Goal: Transaction & Acquisition: Book appointment/travel/reservation

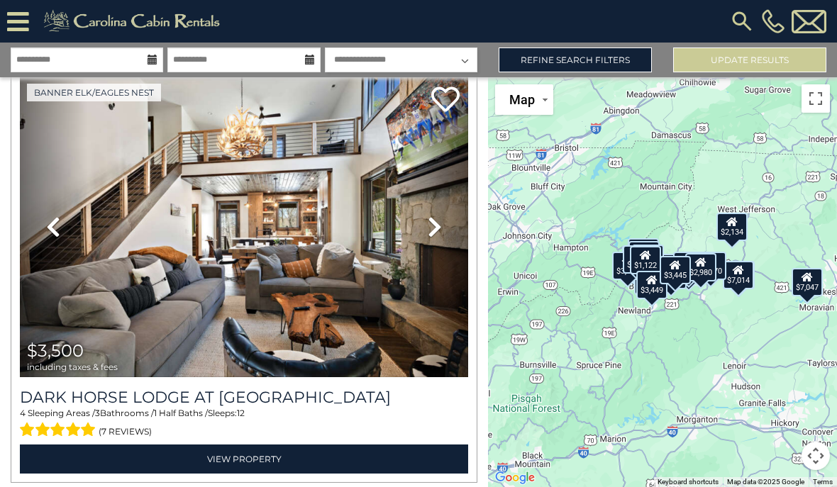
scroll to position [929, 0]
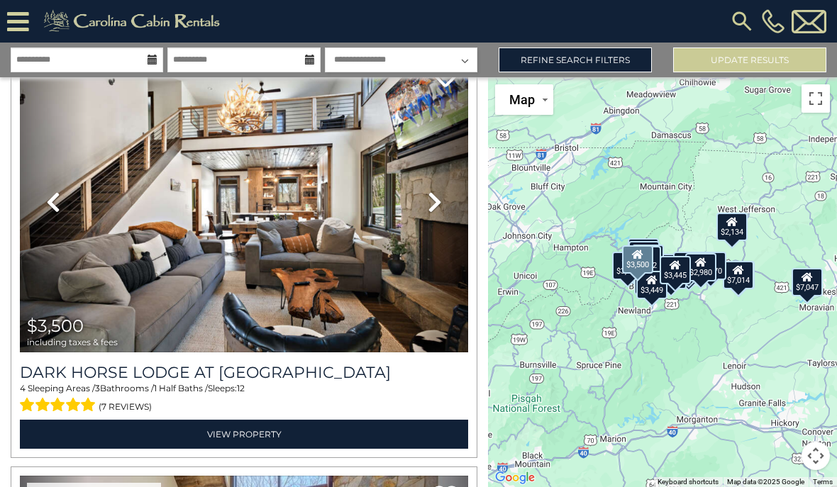
click at [369, 299] on img at bounding box center [244, 202] width 448 height 301
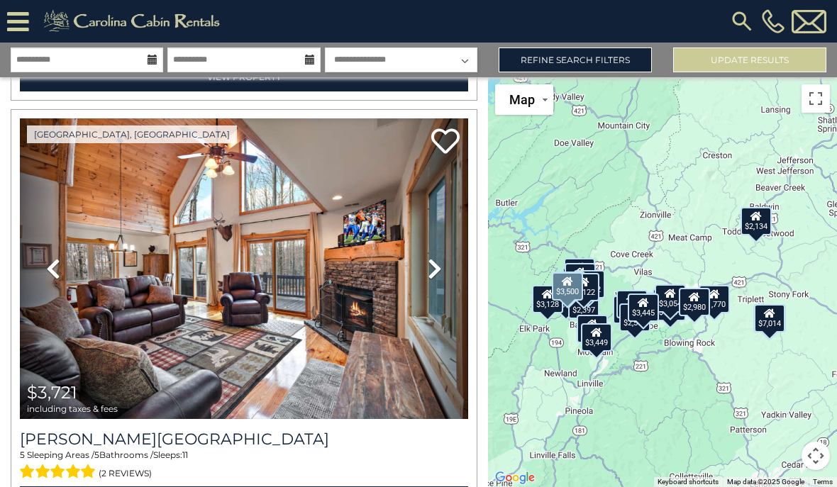
scroll to position [6793, 0]
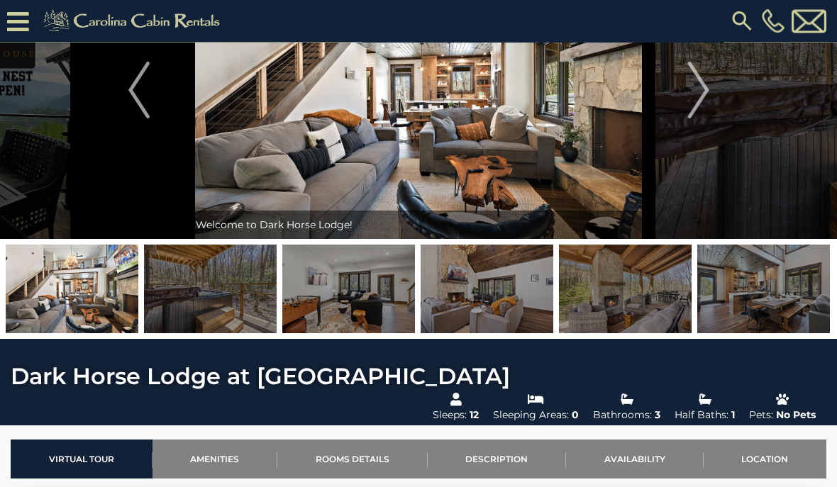
scroll to position [101, 0]
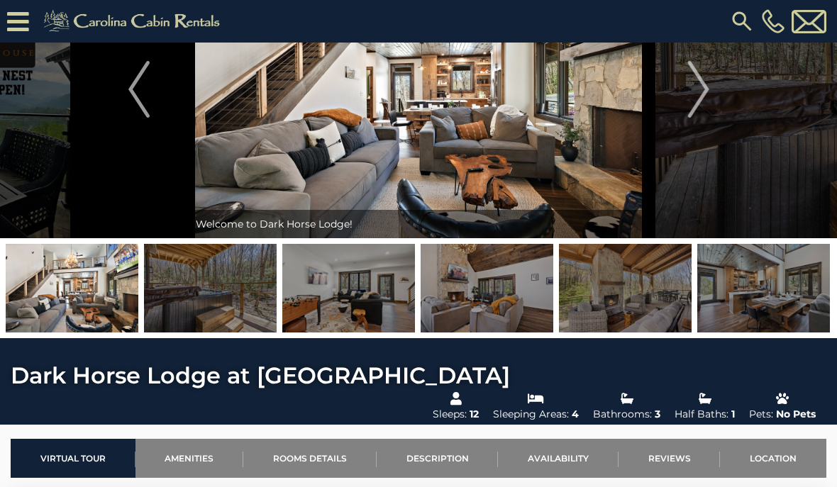
click at [240, 292] on img at bounding box center [210, 288] width 133 height 89
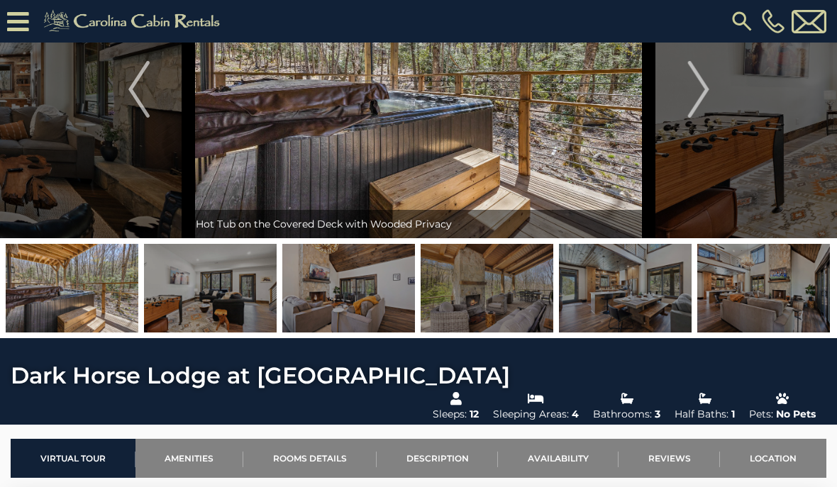
click at [342, 272] on img at bounding box center [348, 288] width 133 height 89
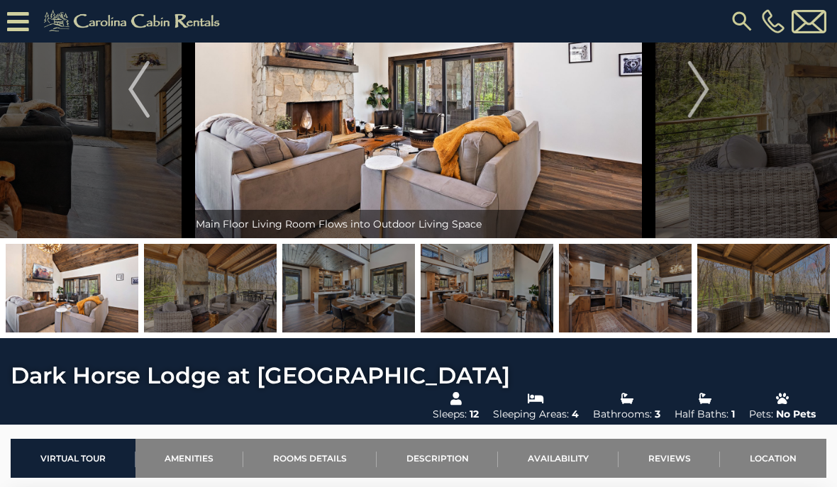
click at [496, 296] on img at bounding box center [486, 288] width 133 height 89
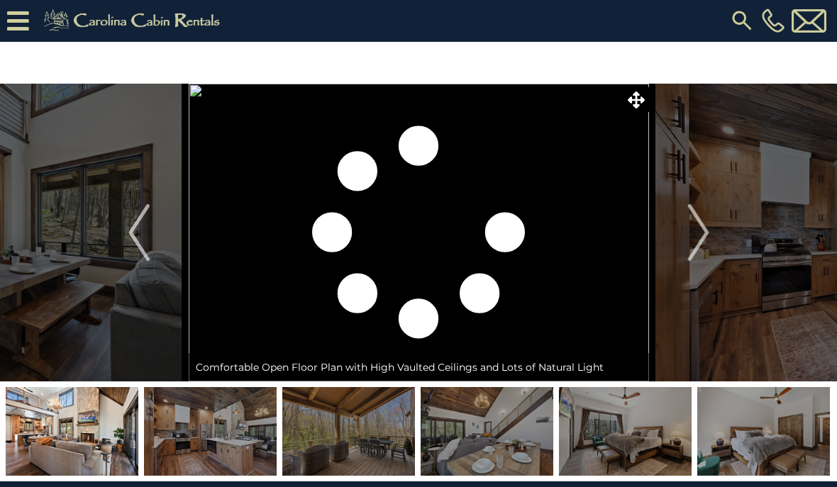
scroll to position [0, 0]
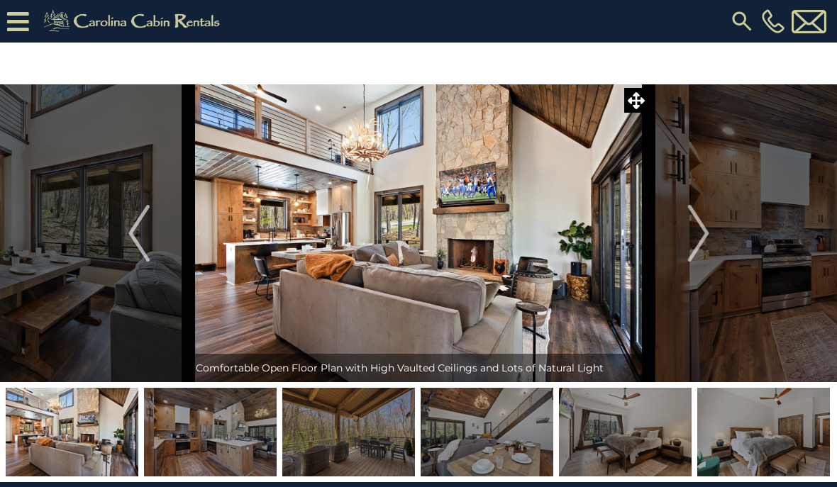
click at [704, 233] on img "Next" at bounding box center [697, 233] width 21 height 57
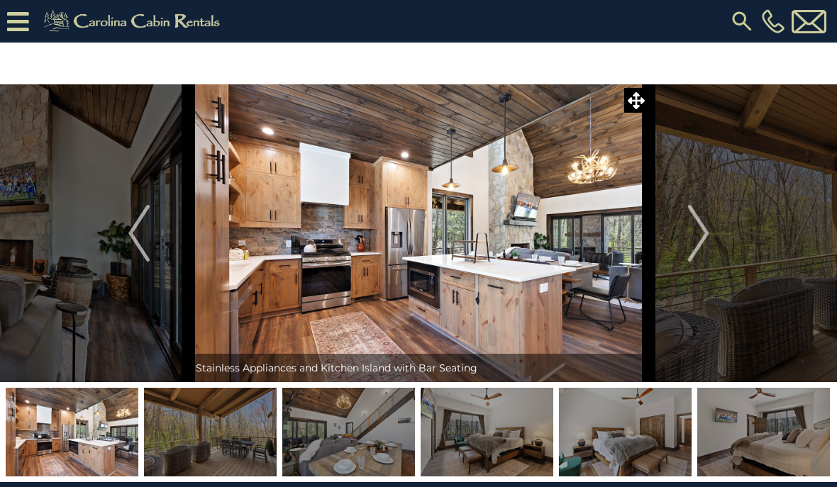
click at [681, 238] on button "Next" at bounding box center [698, 233] width 99 height 298
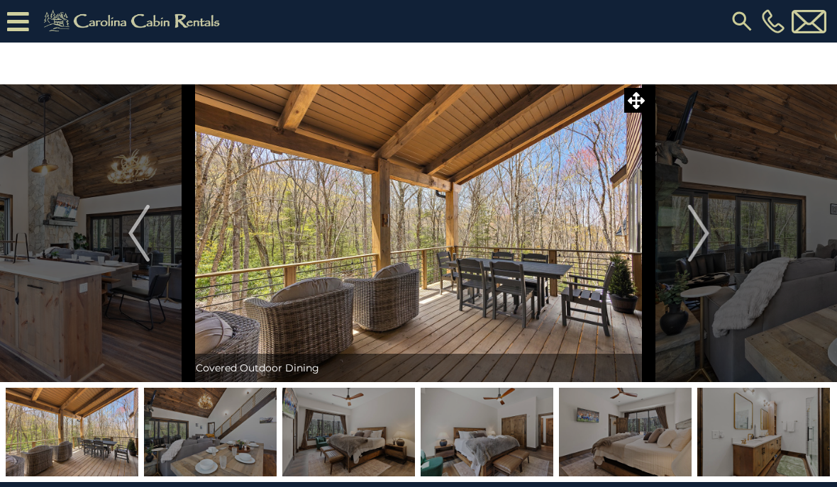
click at [693, 233] on img "Next" at bounding box center [697, 233] width 21 height 57
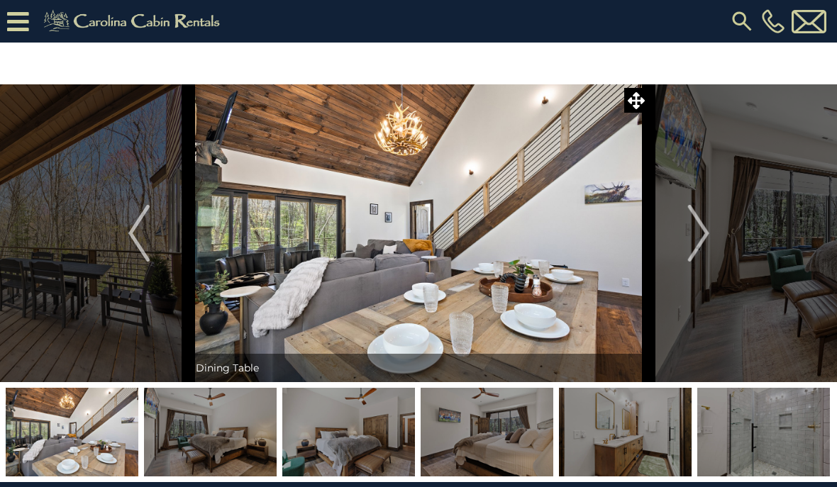
click at [705, 230] on img "Next" at bounding box center [697, 233] width 21 height 57
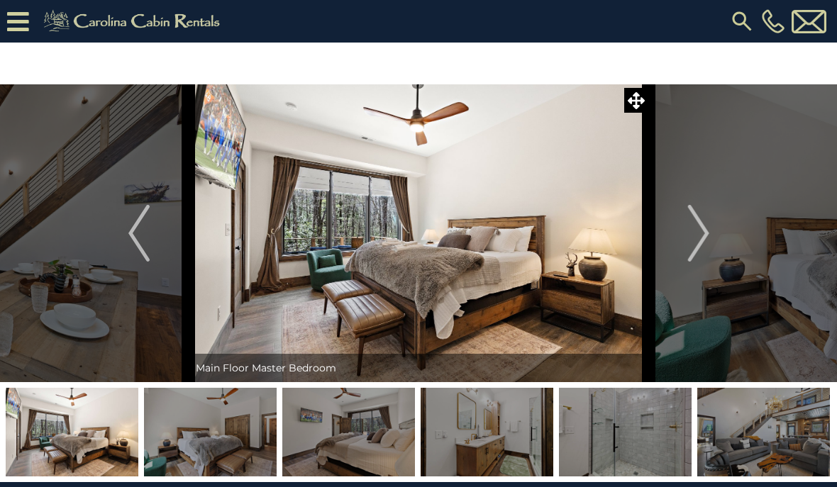
click at [704, 234] on img "Next" at bounding box center [697, 233] width 21 height 57
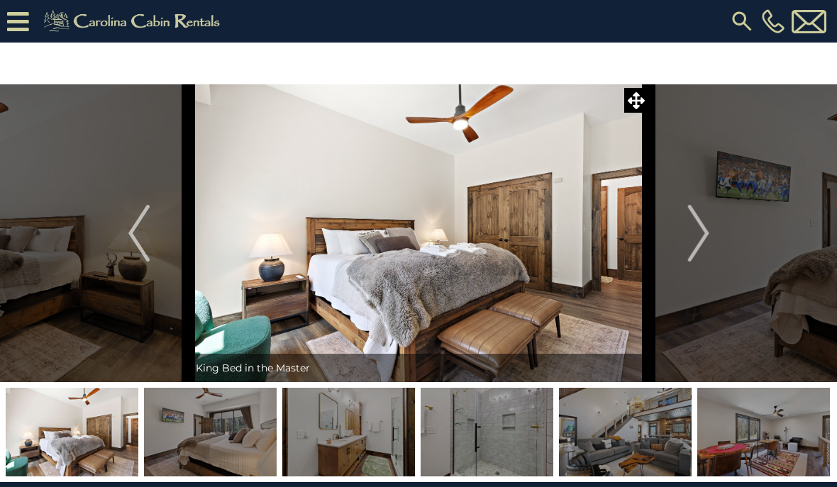
click at [700, 233] on img "Next" at bounding box center [697, 233] width 21 height 57
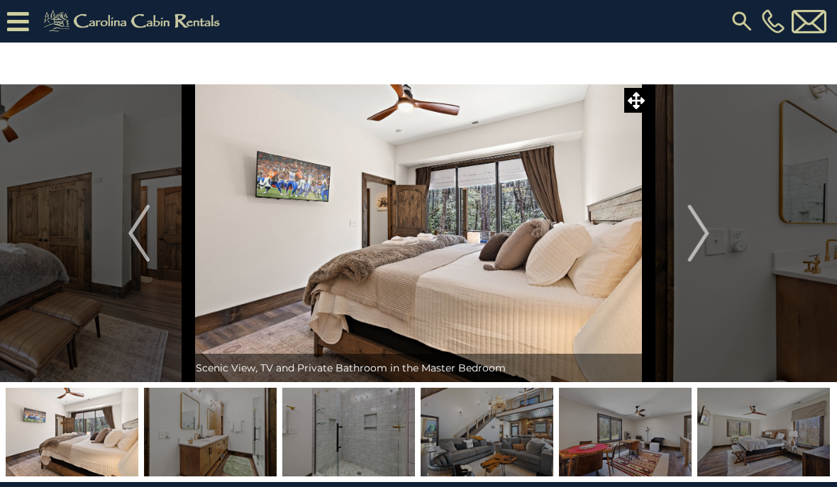
click at [696, 238] on img "Next" at bounding box center [697, 233] width 21 height 57
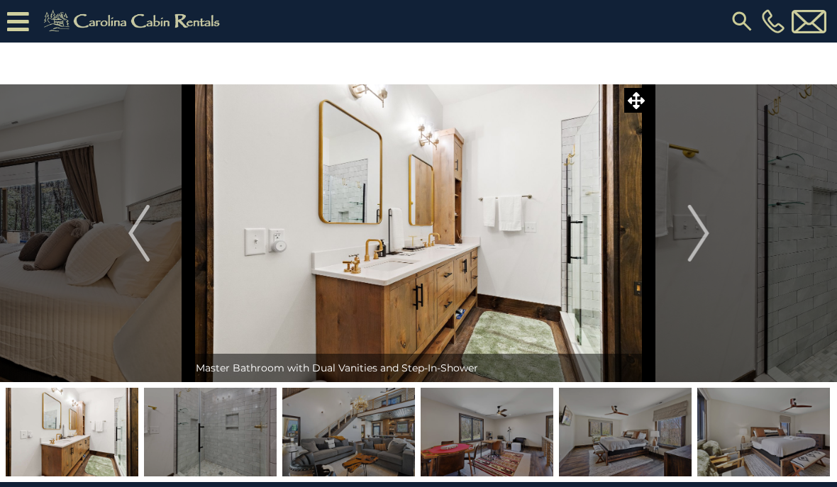
click at [674, 238] on button "Next" at bounding box center [698, 233] width 99 height 298
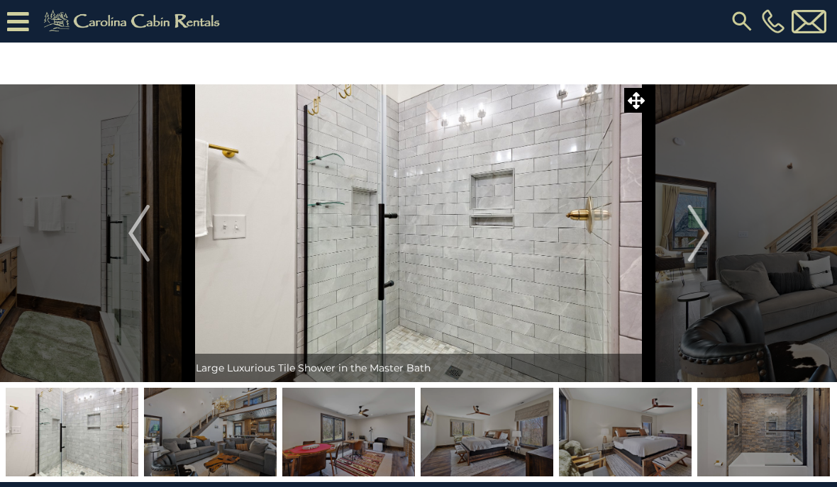
click at [681, 239] on button "Next" at bounding box center [698, 233] width 99 height 298
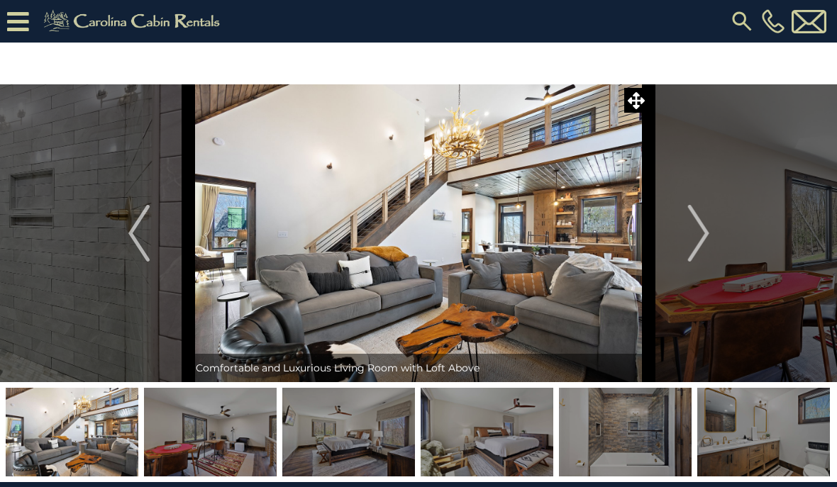
click at [699, 240] on img "Next" at bounding box center [697, 233] width 21 height 57
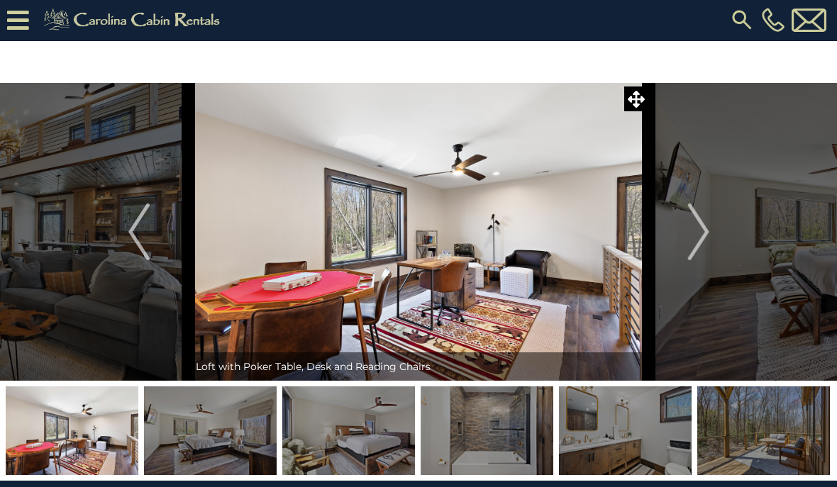
click at [691, 236] on img "Next" at bounding box center [697, 232] width 21 height 57
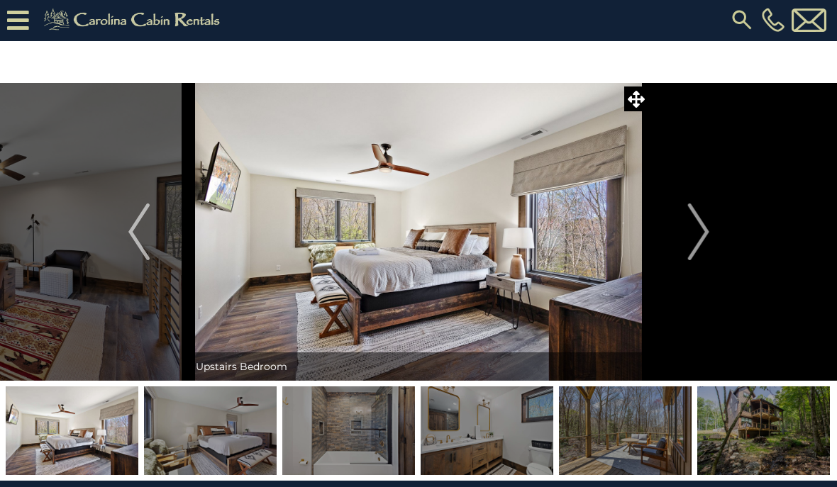
scroll to position [1, 0]
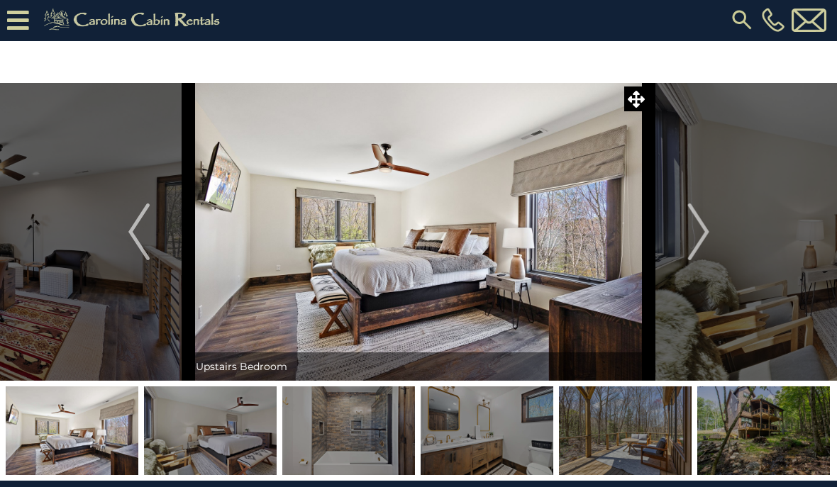
click at [693, 231] on img "Next" at bounding box center [697, 231] width 21 height 57
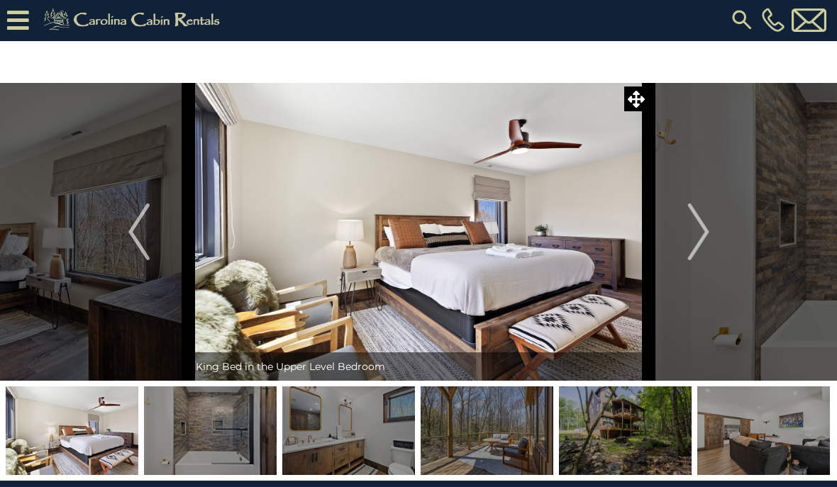
click at [696, 228] on img "Next" at bounding box center [697, 231] width 21 height 57
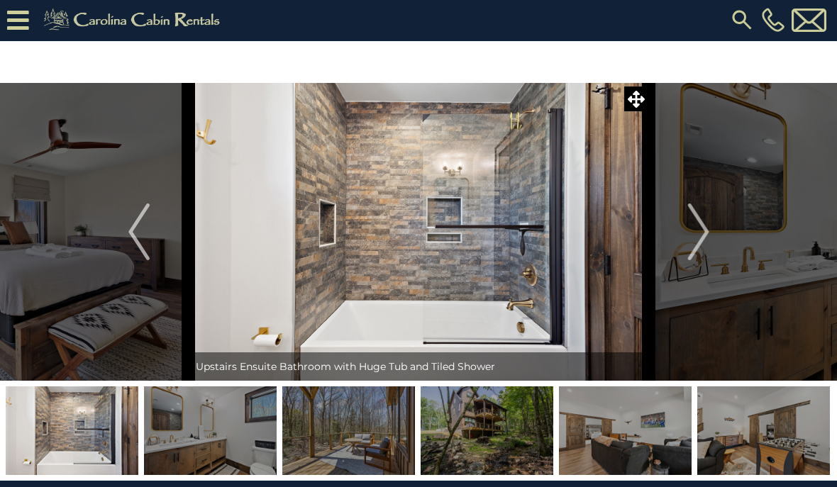
click at [689, 238] on img "Next" at bounding box center [697, 231] width 21 height 57
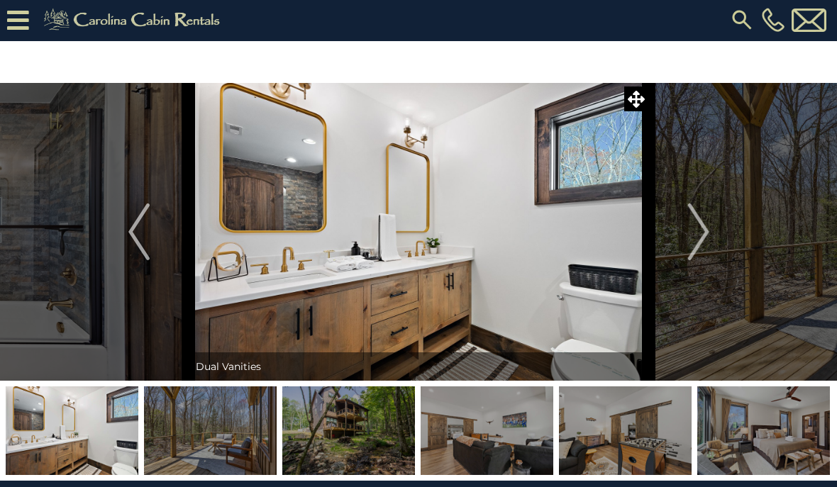
click at [691, 242] on img "Next" at bounding box center [697, 231] width 21 height 57
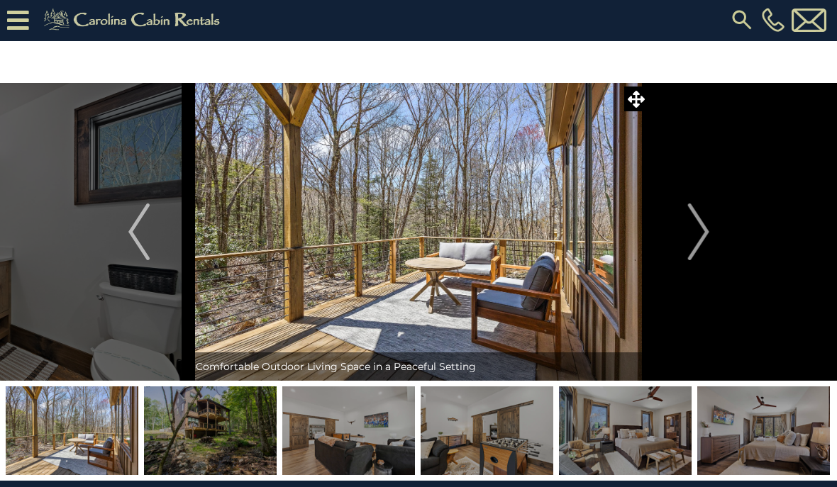
click at [688, 245] on img "Next" at bounding box center [697, 231] width 21 height 57
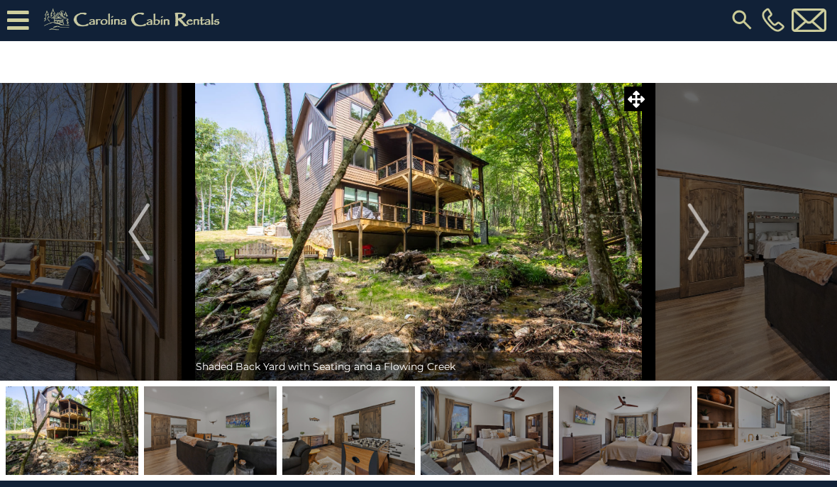
click at [700, 239] on img "Next" at bounding box center [697, 231] width 21 height 57
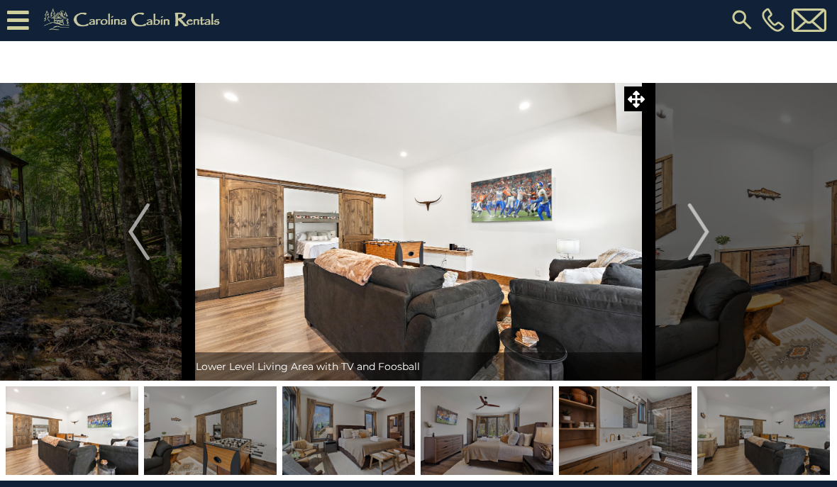
click at [702, 236] on img "Next" at bounding box center [697, 231] width 21 height 57
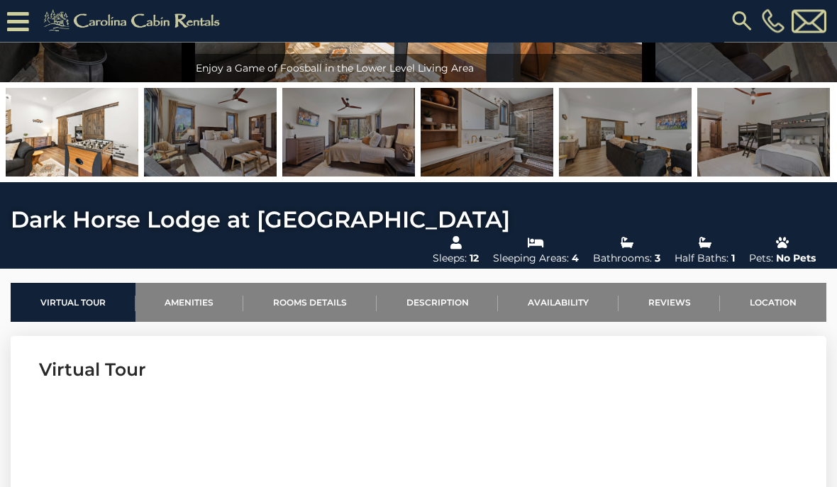
scroll to position [274, 0]
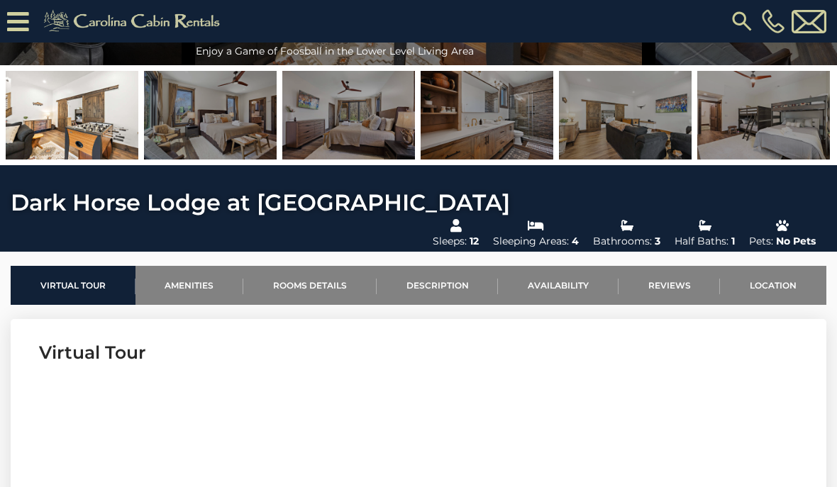
click at [345, 266] on link "Rooms Details" at bounding box center [309, 285] width 133 height 39
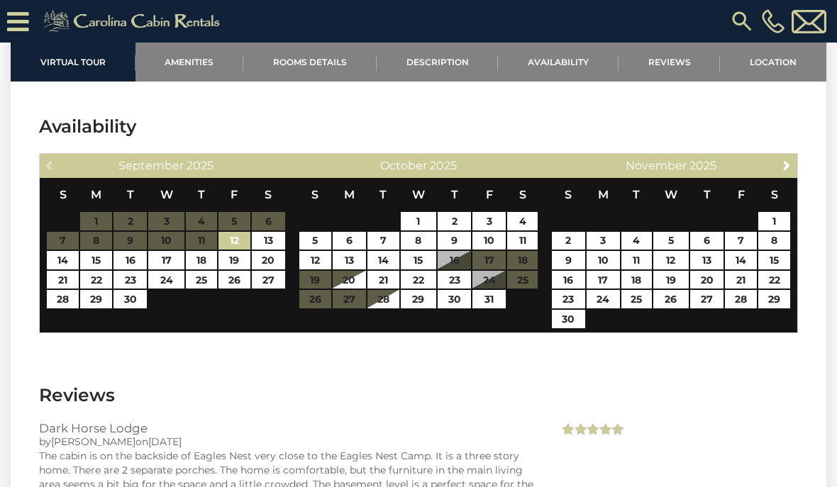
scroll to position [2692, 0]
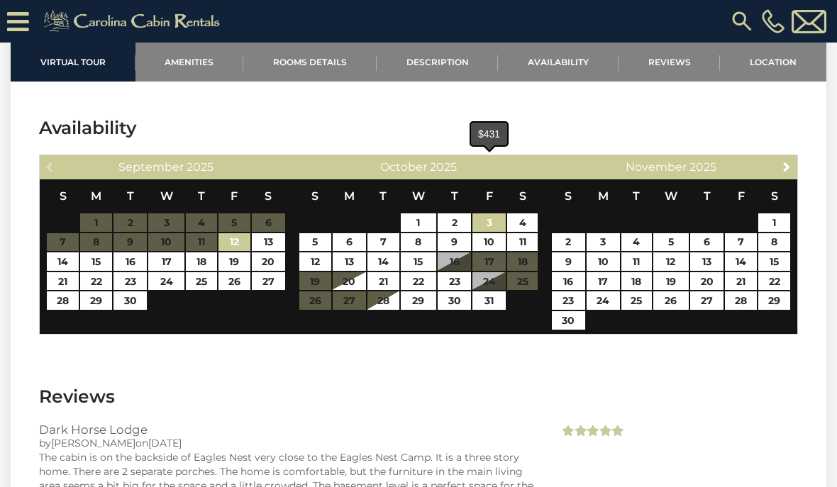
click at [497, 213] on link "3" at bounding box center [488, 222] width 33 height 18
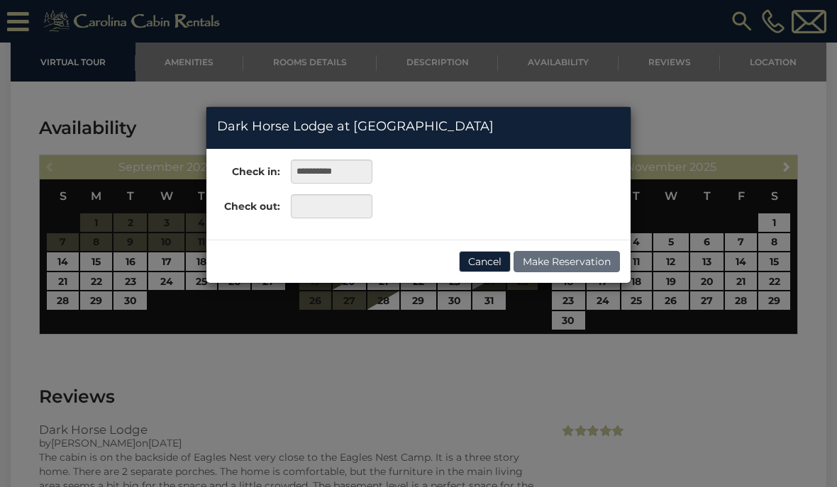
click at [296, 313] on div "**********" at bounding box center [418, 243] width 837 height 487
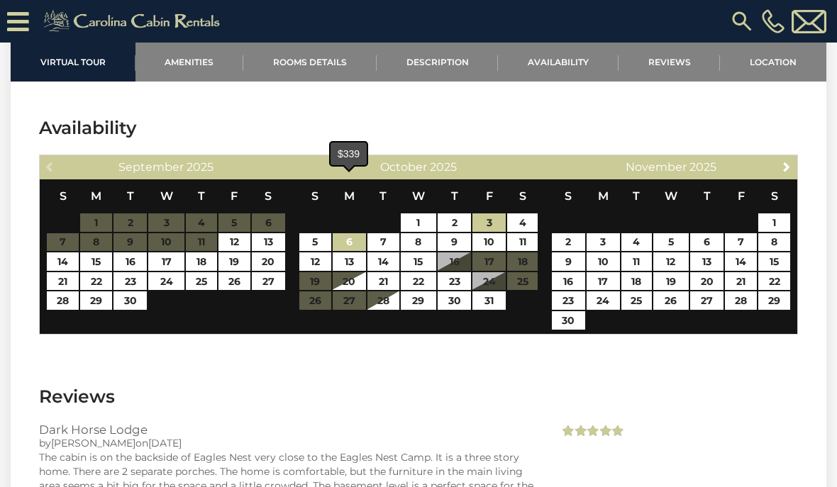
click at [355, 233] on link "6" at bounding box center [349, 242] width 33 height 18
type input "**********"
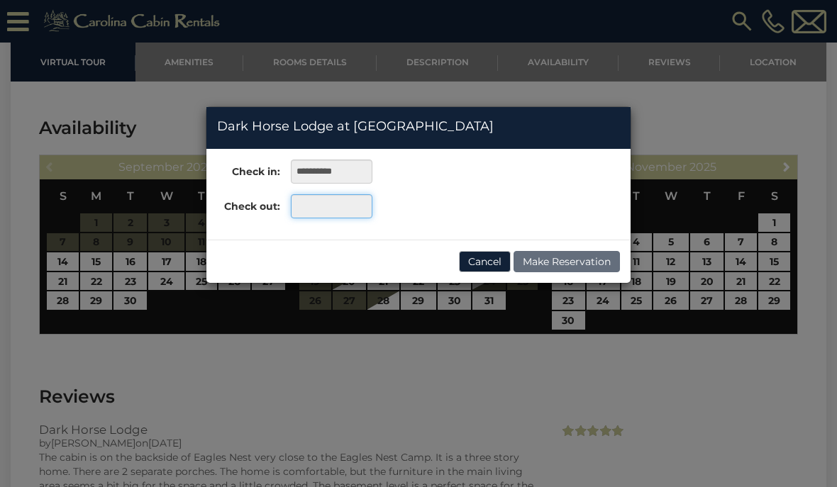
click at [328, 218] on input "text" at bounding box center [332, 206] width 82 height 24
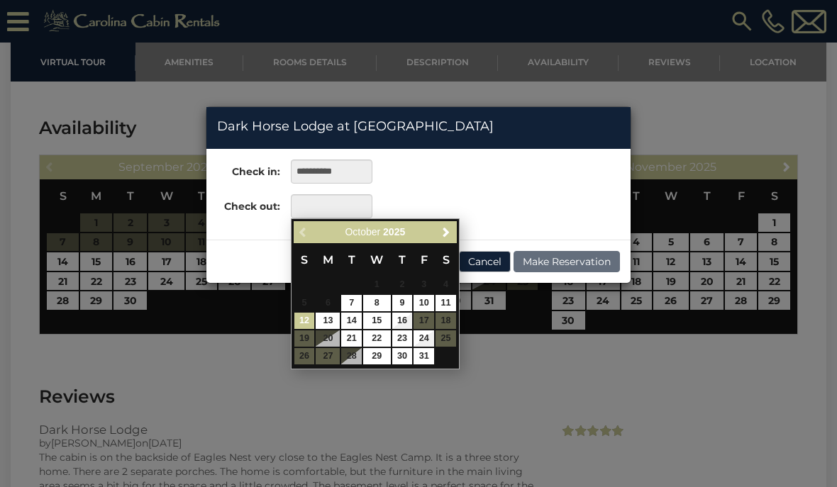
click at [308, 323] on link "12" at bounding box center [304, 321] width 21 height 16
type input "**********"
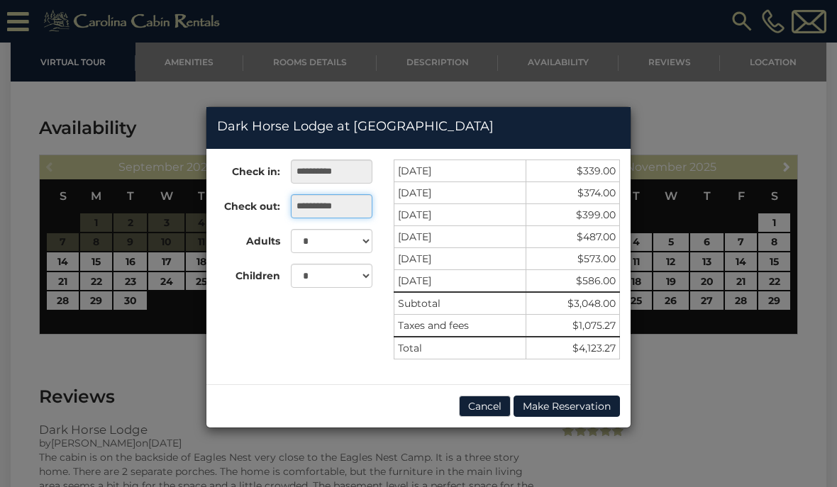
click at [318, 210] on input "**********" at bounding box center [332, 206] width 82 height 24
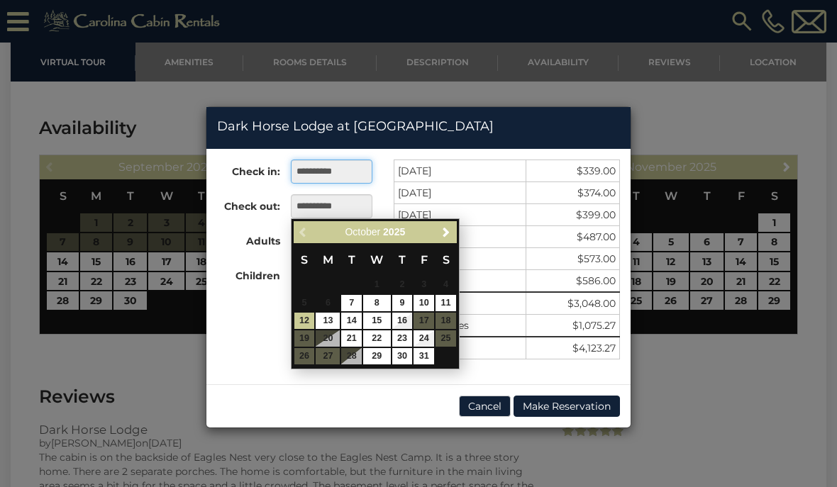
click at [334, 171] on input "**********" at bounding box center [332, 172] width 82 height 24
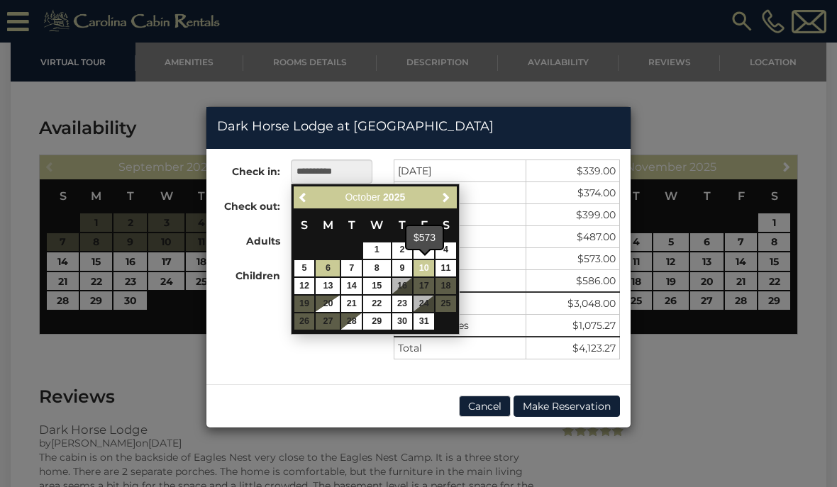
click at [428, 265] on link "10" at bounding box center [423, 268] width 21 height 16
type input "**********"
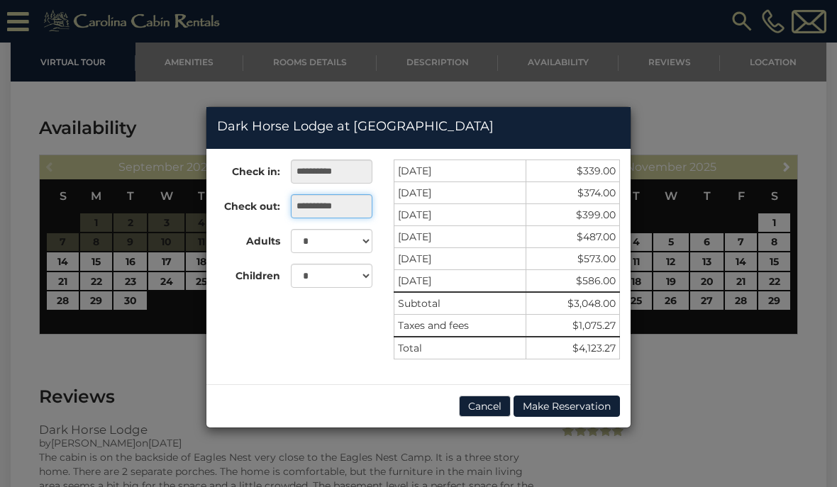
click at [339, 206] on input "**********" at bounding box center [332, 206] width 82 height 24
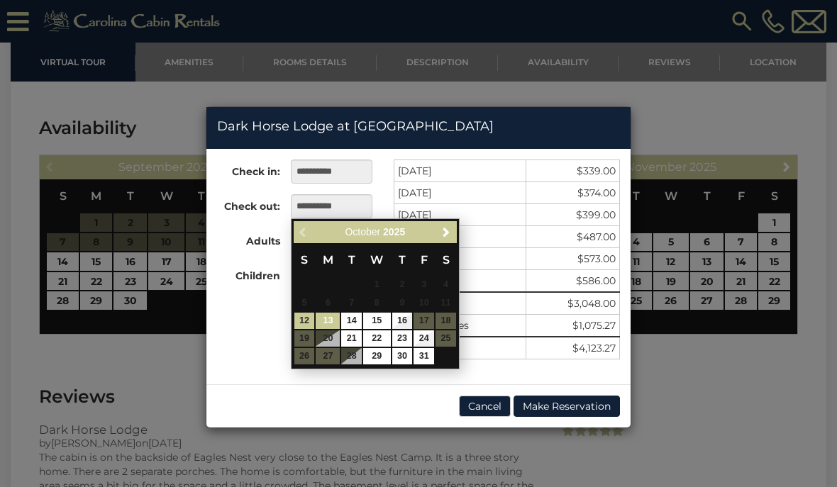
click at [329, 319] on link "13" at bounding box center [328, 321] width 24 height 16
type input "**********"
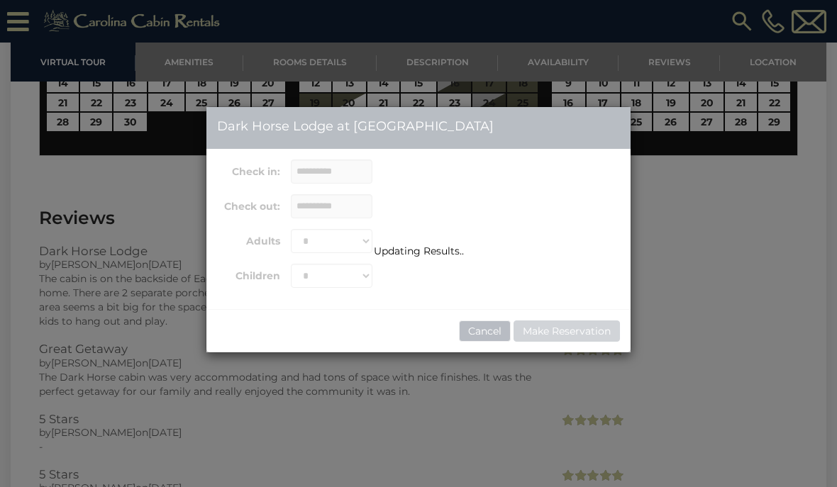
scroll to position [2869, 0]
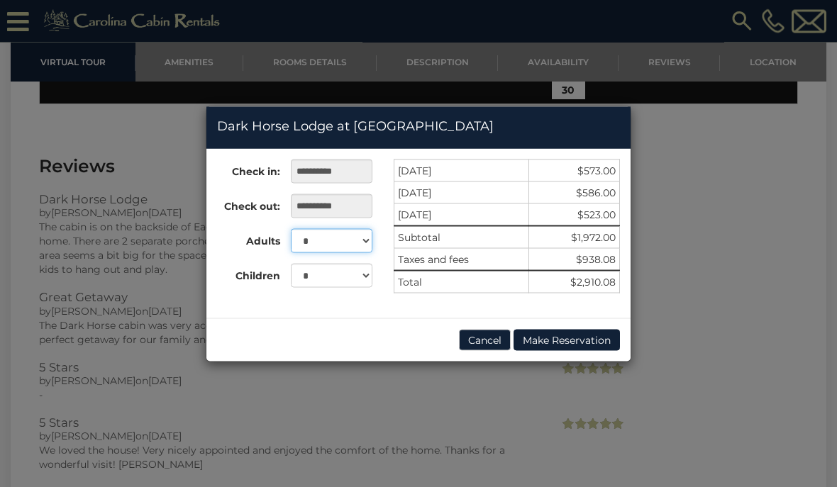
click at [355, 242] on select "* * * * * * * * * ** ** **" at bounding box center [332, 241] width 82 height 24
select select "*"
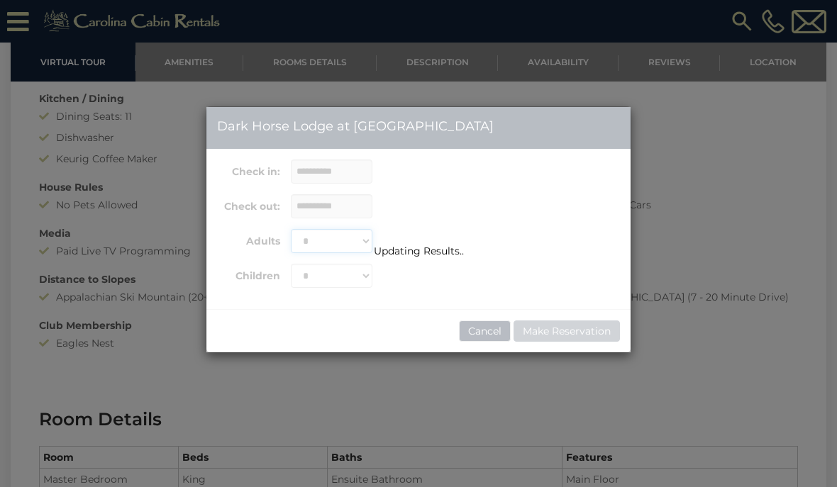
scroll to position [1267, 0]
